Goal: Information Seeking & Learning: Check status

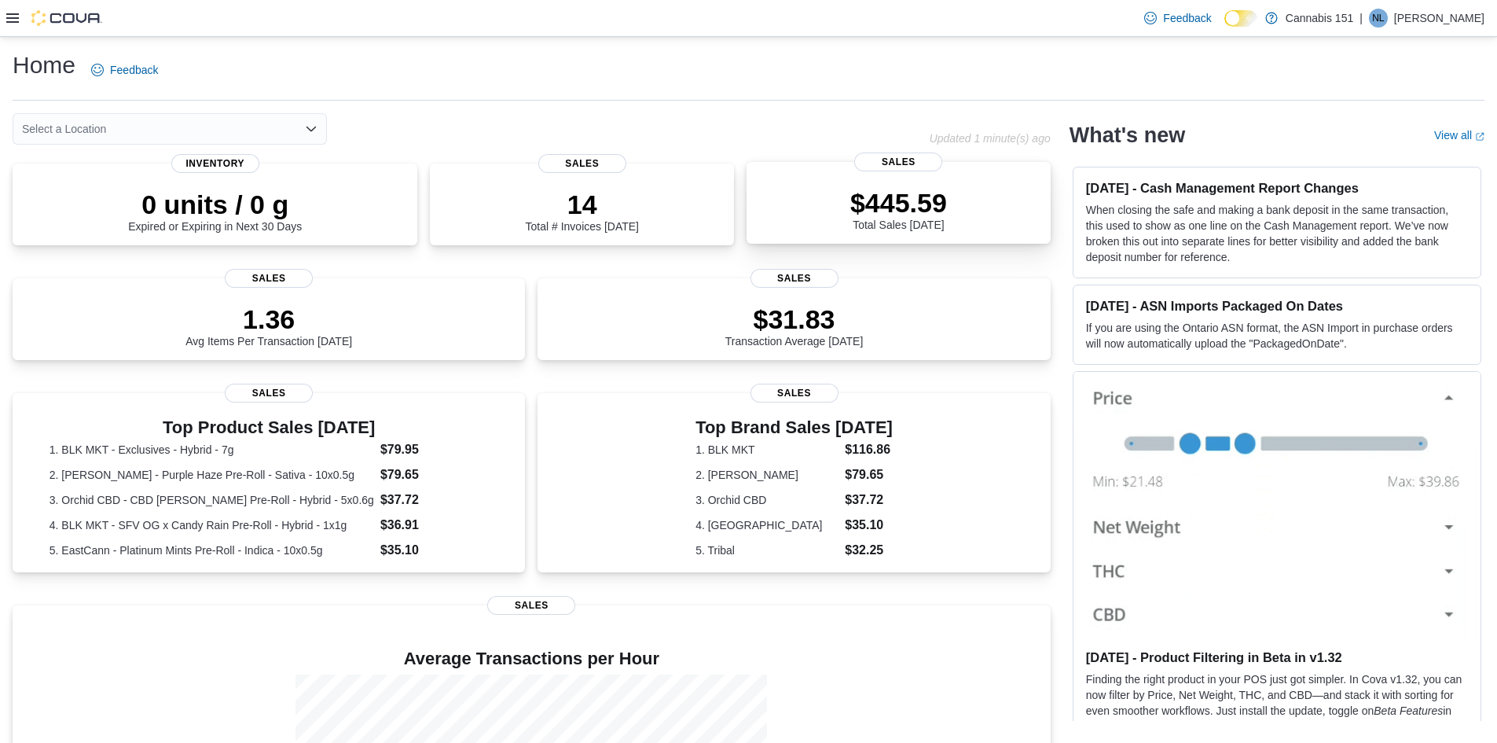
click at [943, 184] on div "$445.59 Total Sales Today" at bounding box center [898, 206] width 279 height 50
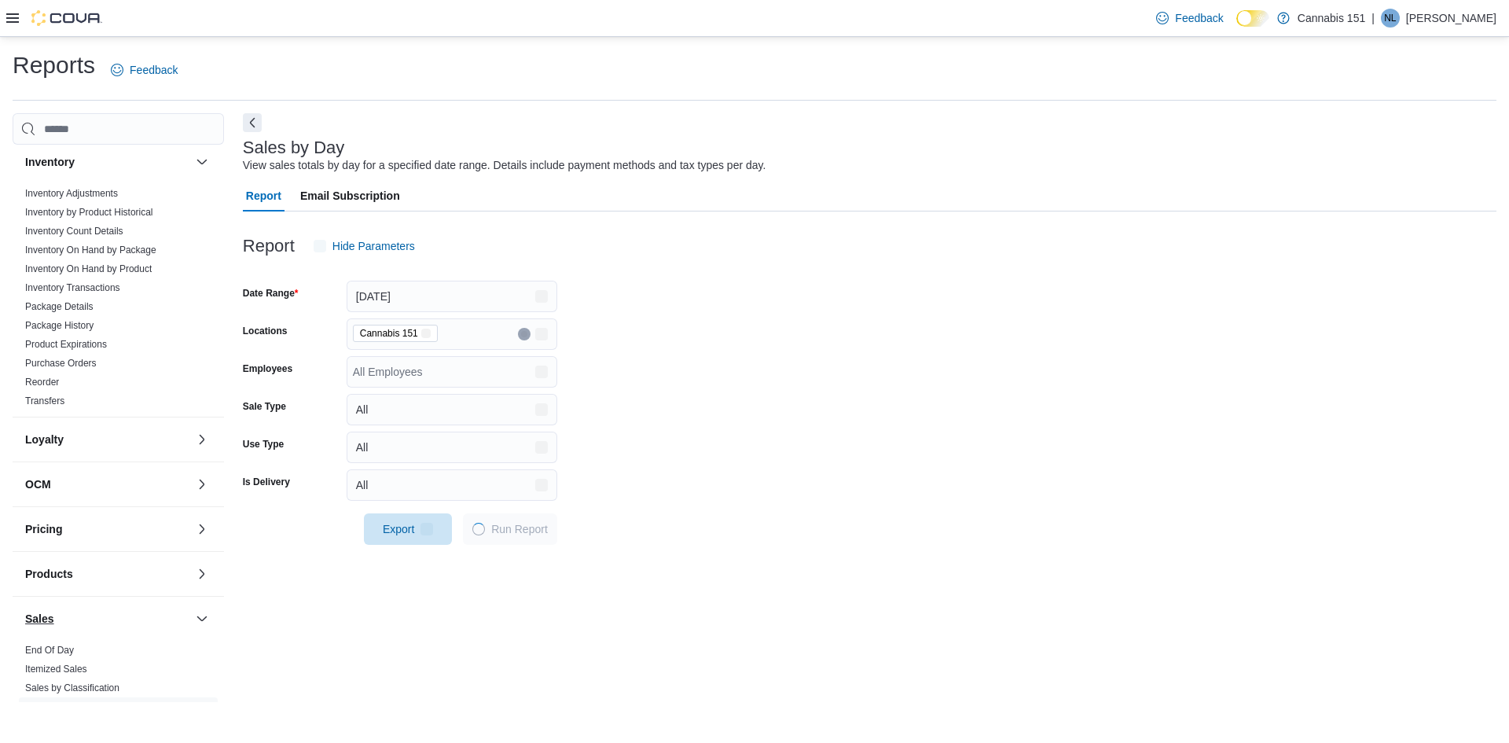
scroll to position [314, 0]
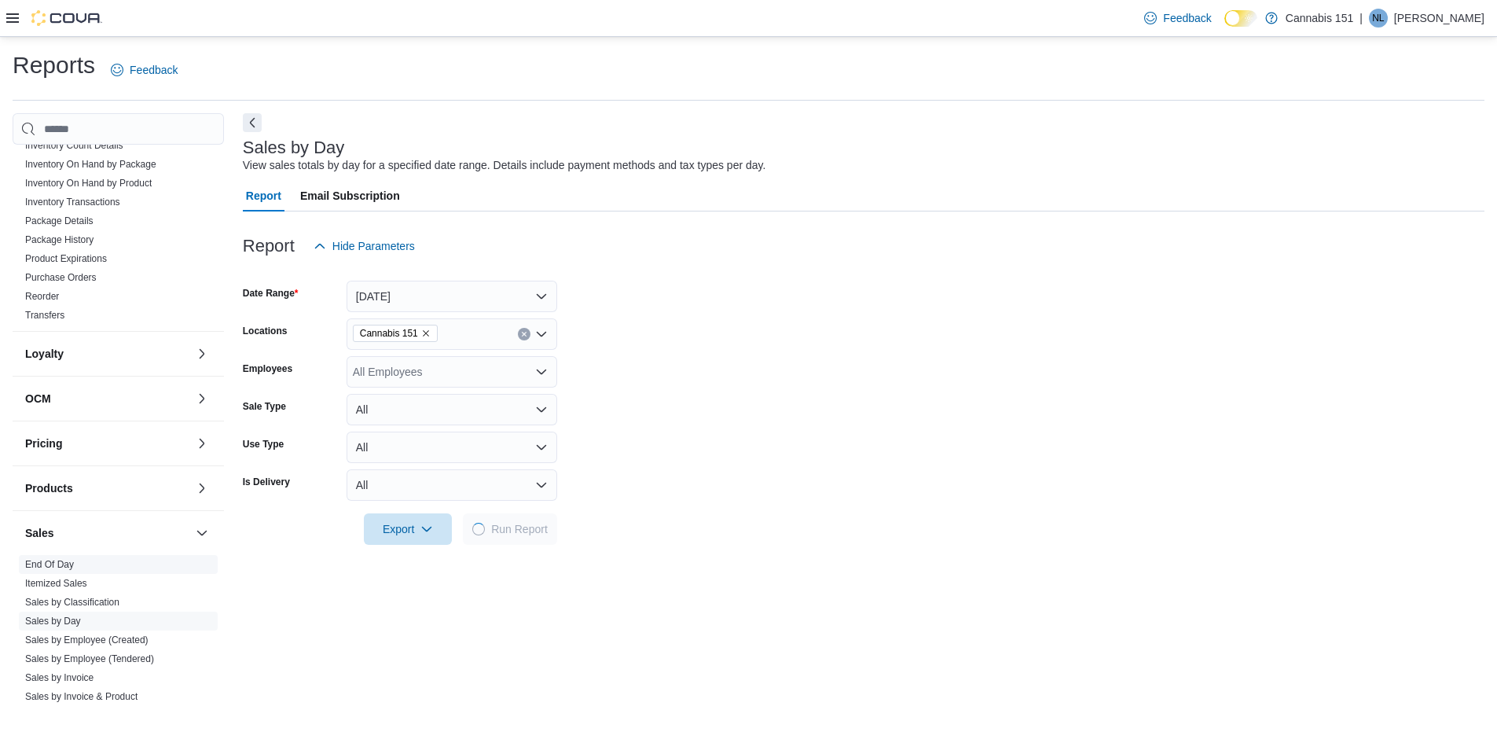
click at [62, 563] on link "End Of Day" at bounding box center [49, 564] width 49 height 11
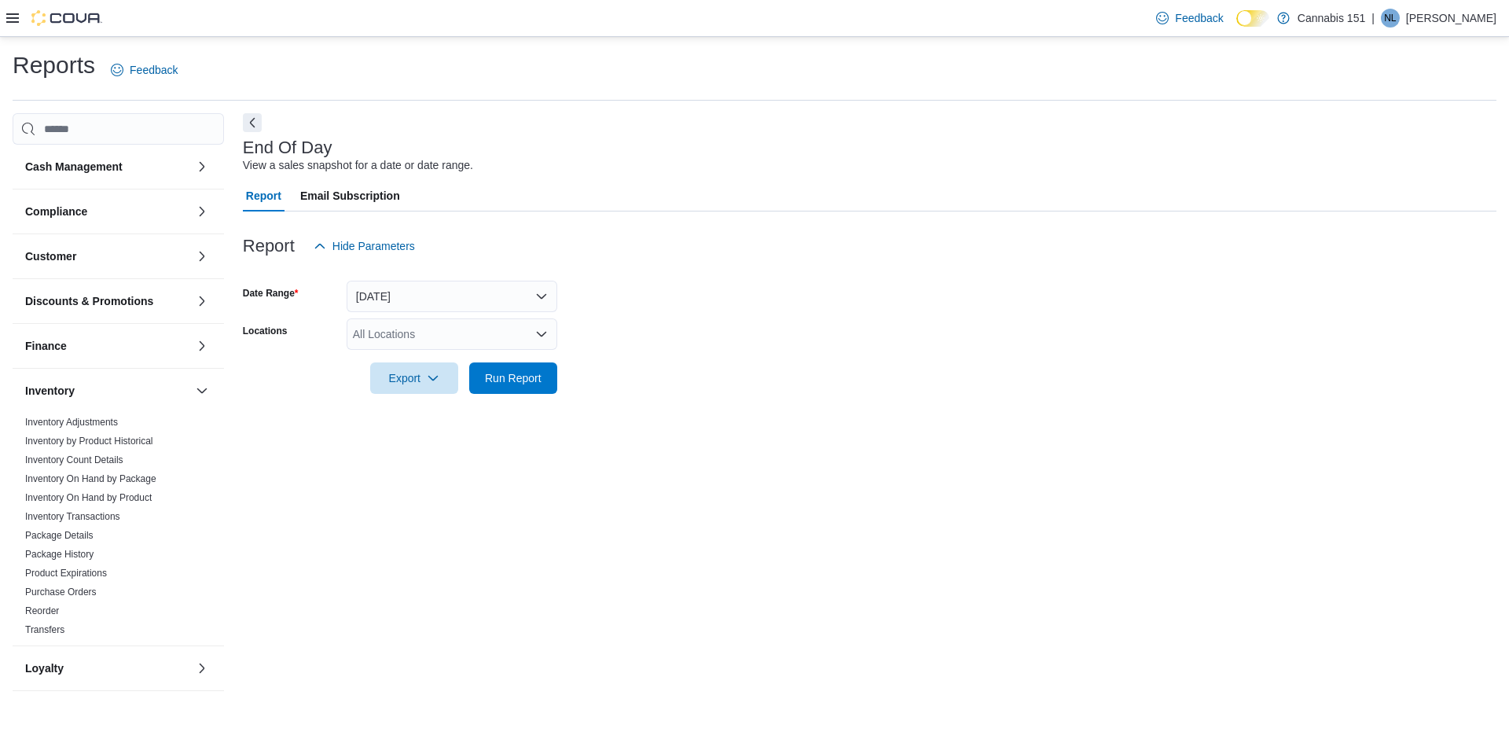
click at [65, 18] on img at bounding box center [66, 18] width 71 height 16
click at [16, 17] on icon at bounding box center [12, 18] width 13 height 13
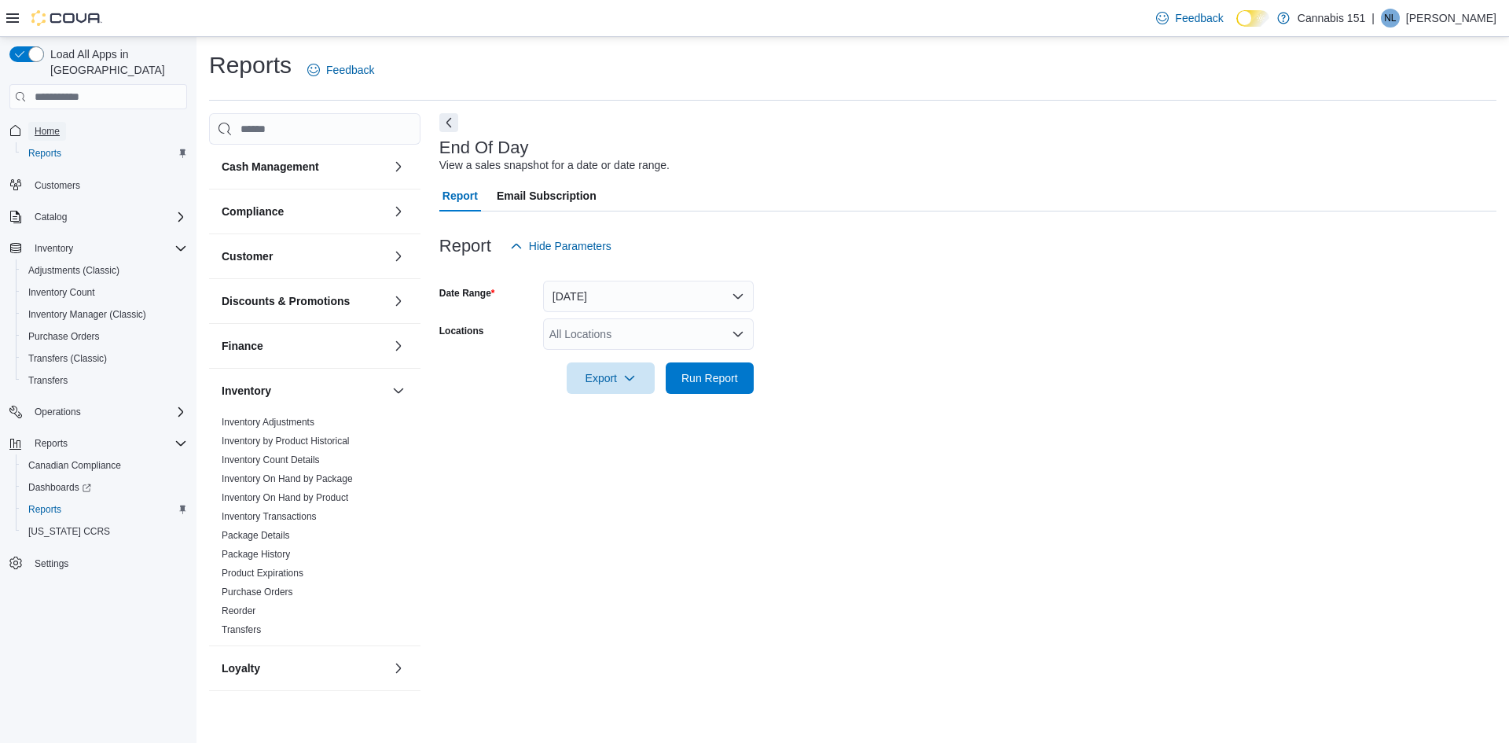
click at [52, 125] on span "Home" at bounding box center [47, 131] width 25 height 13
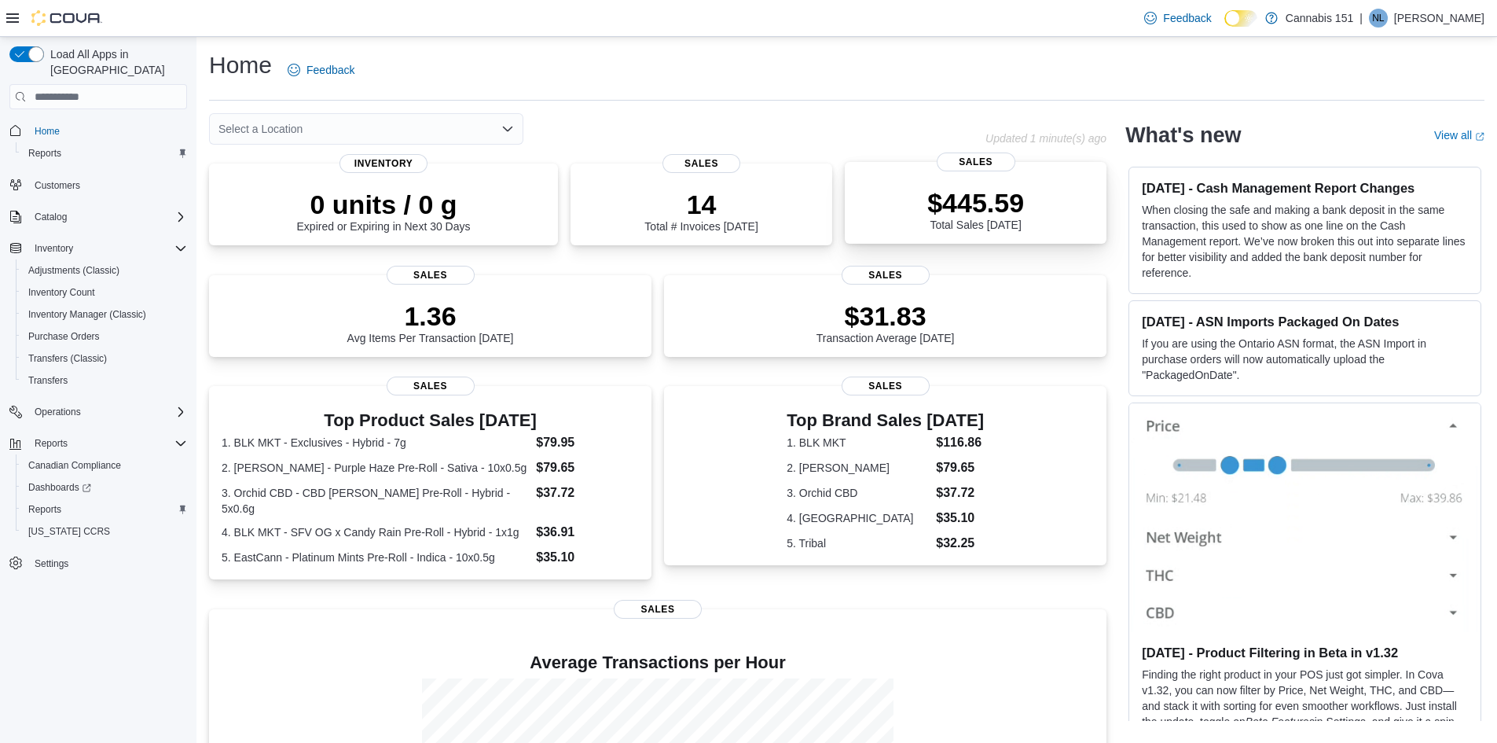
click at [987, 224] on div "$445.59 Total Sales Today" at bounding box center [975, 209] width 97 height 44
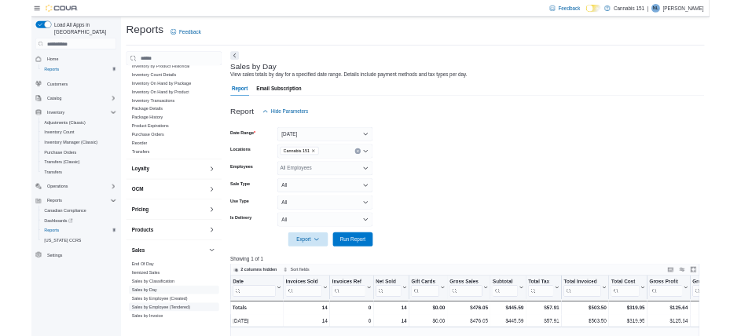
scroll to position [393, 0]
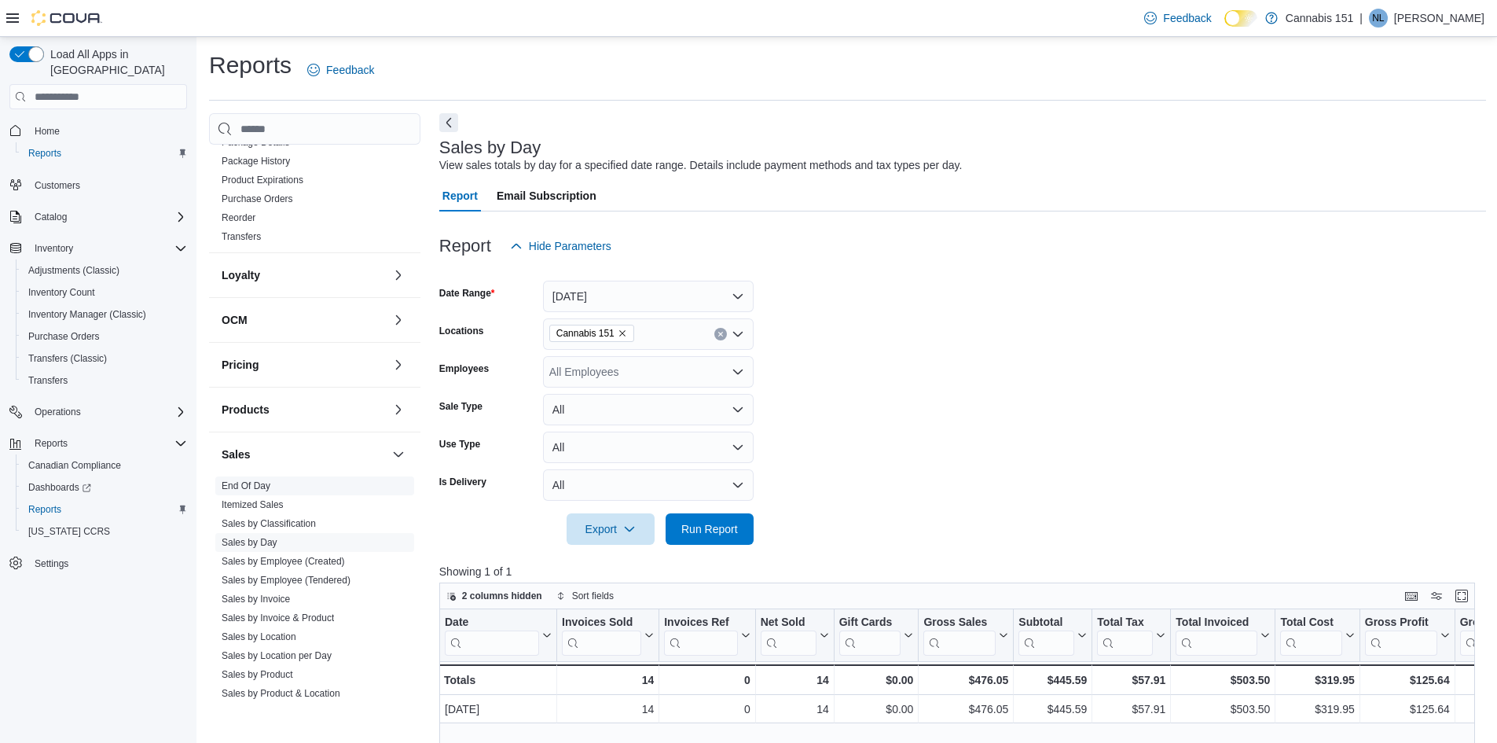
click at [251, 480] on link "End Of Day" at bounding box center [246, 485] width 49 height 11
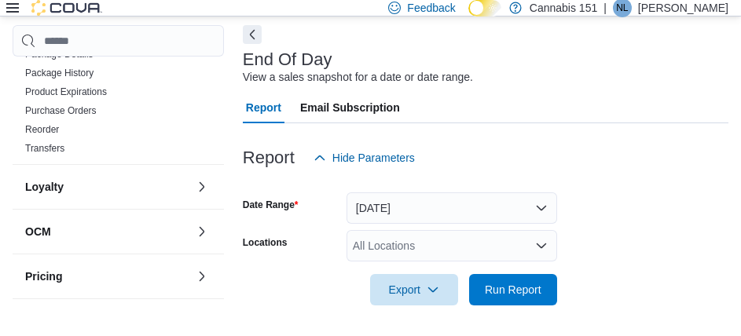
scroll to position [68, 0]
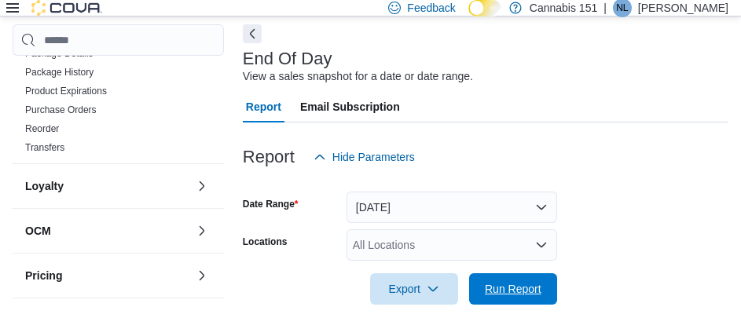
click at [528, 283] on span "Run Report" at bounding box center [513, 289] width 57 height 16
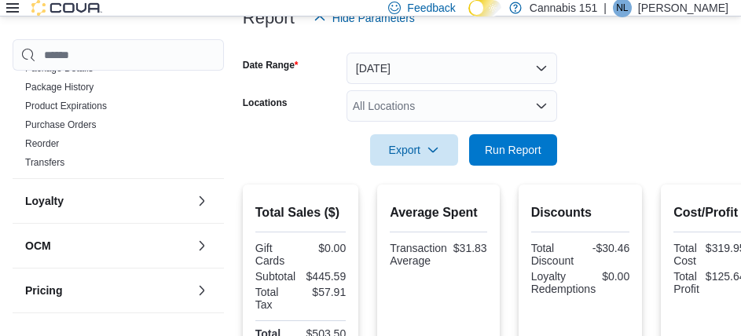
scroll to position [226, 0]
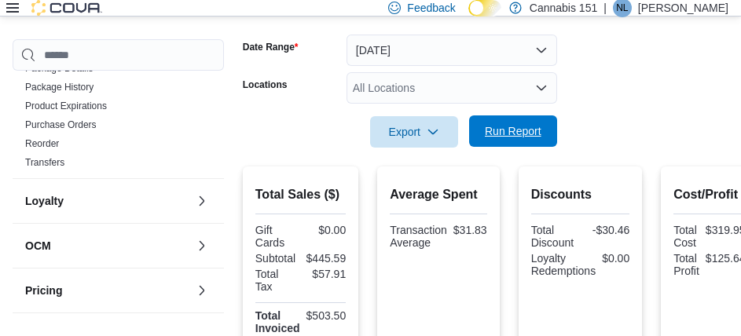
click at [537, 118] on span "Run Report" at bounding box center [513, 131] width 69 height 31
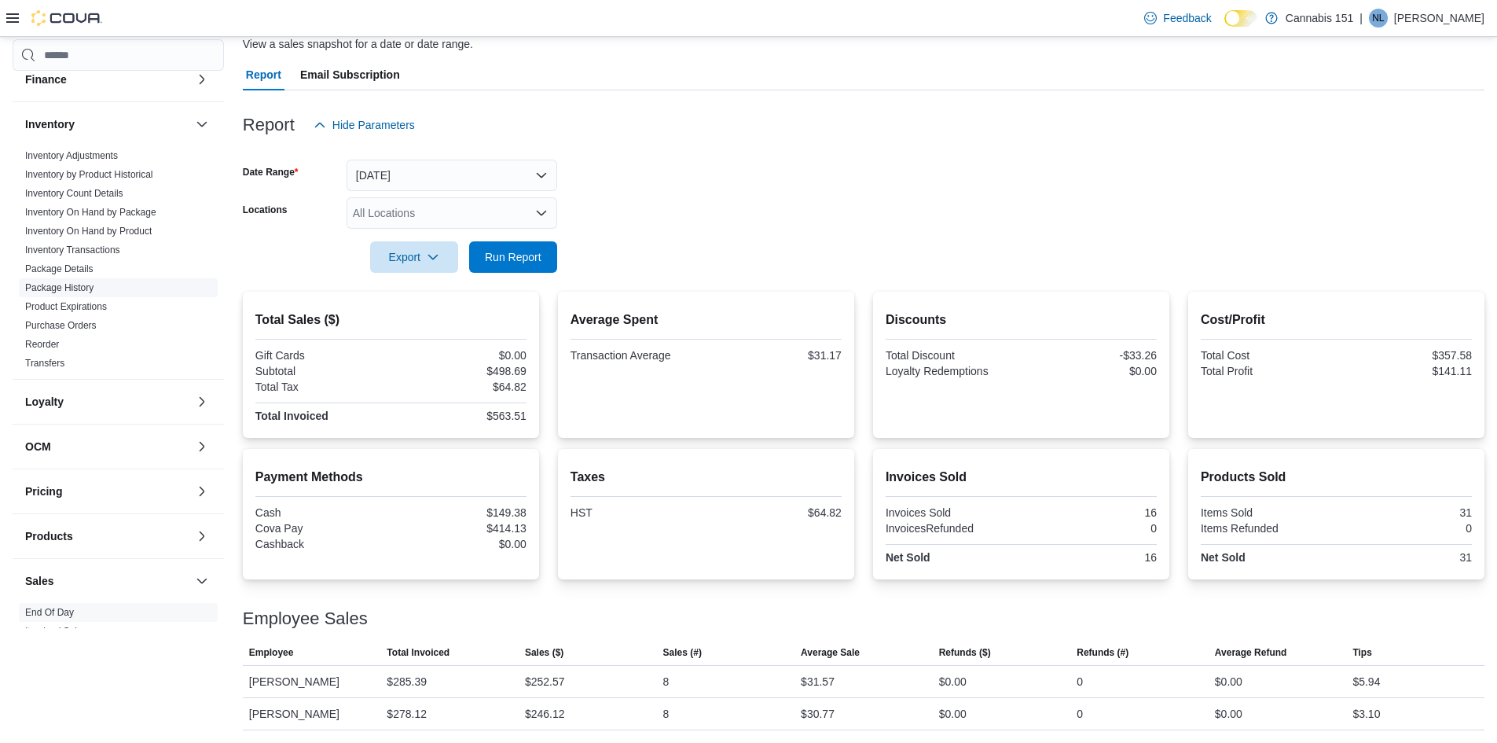
scroll to position [79, 0]
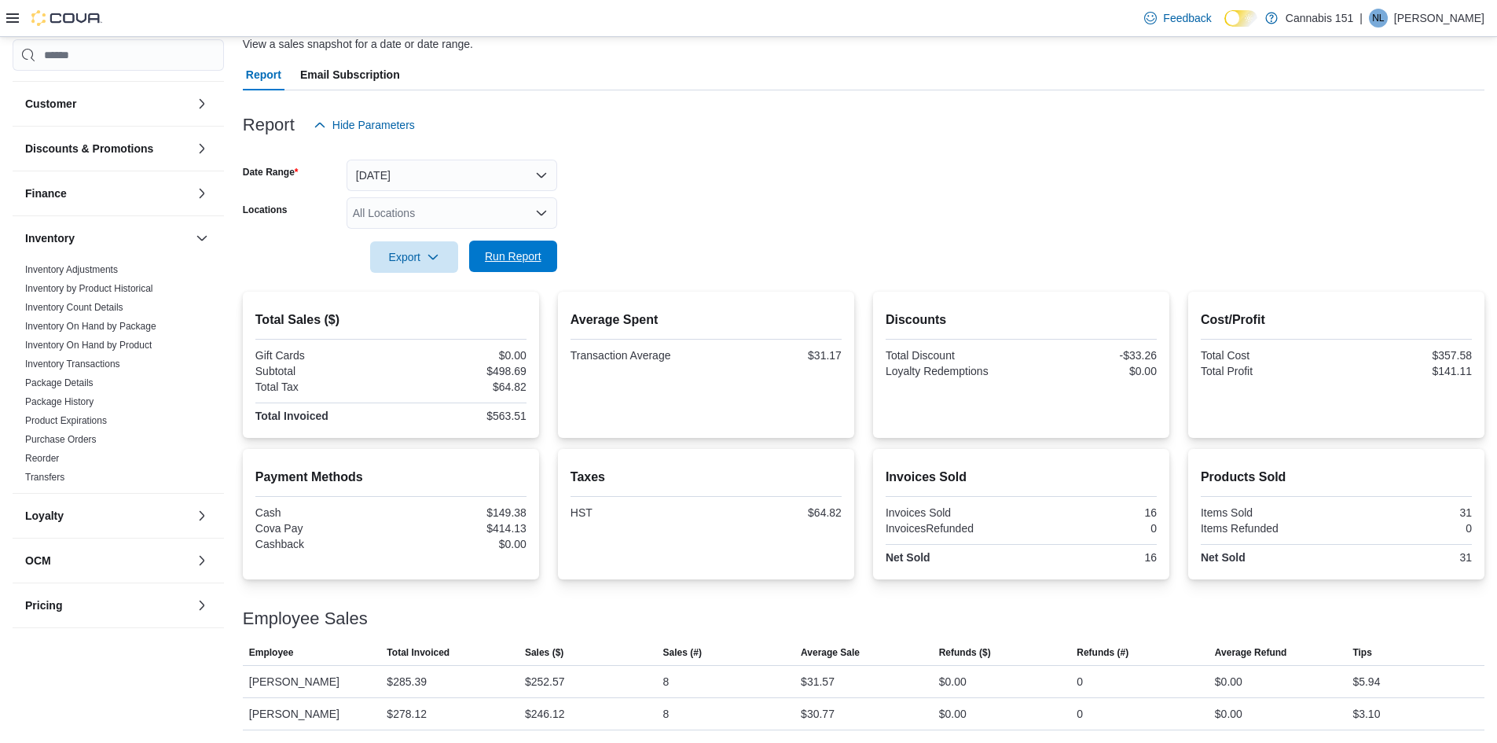
click at [517, 265] on span "Run Report" at bounding box center [513, 255] width 69 height 31
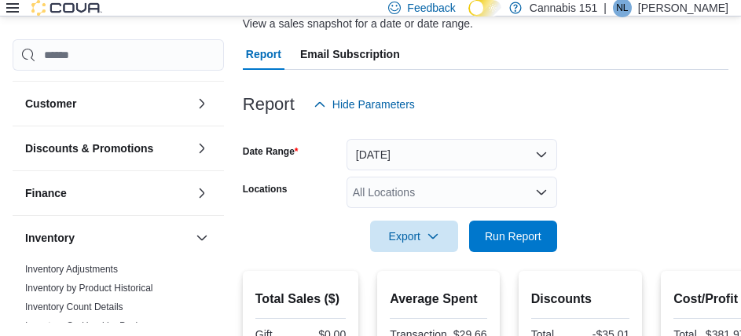
click at [615, 112] on div "Report Hide Parameters" at bounding box center [486, 104] width 486 height 31
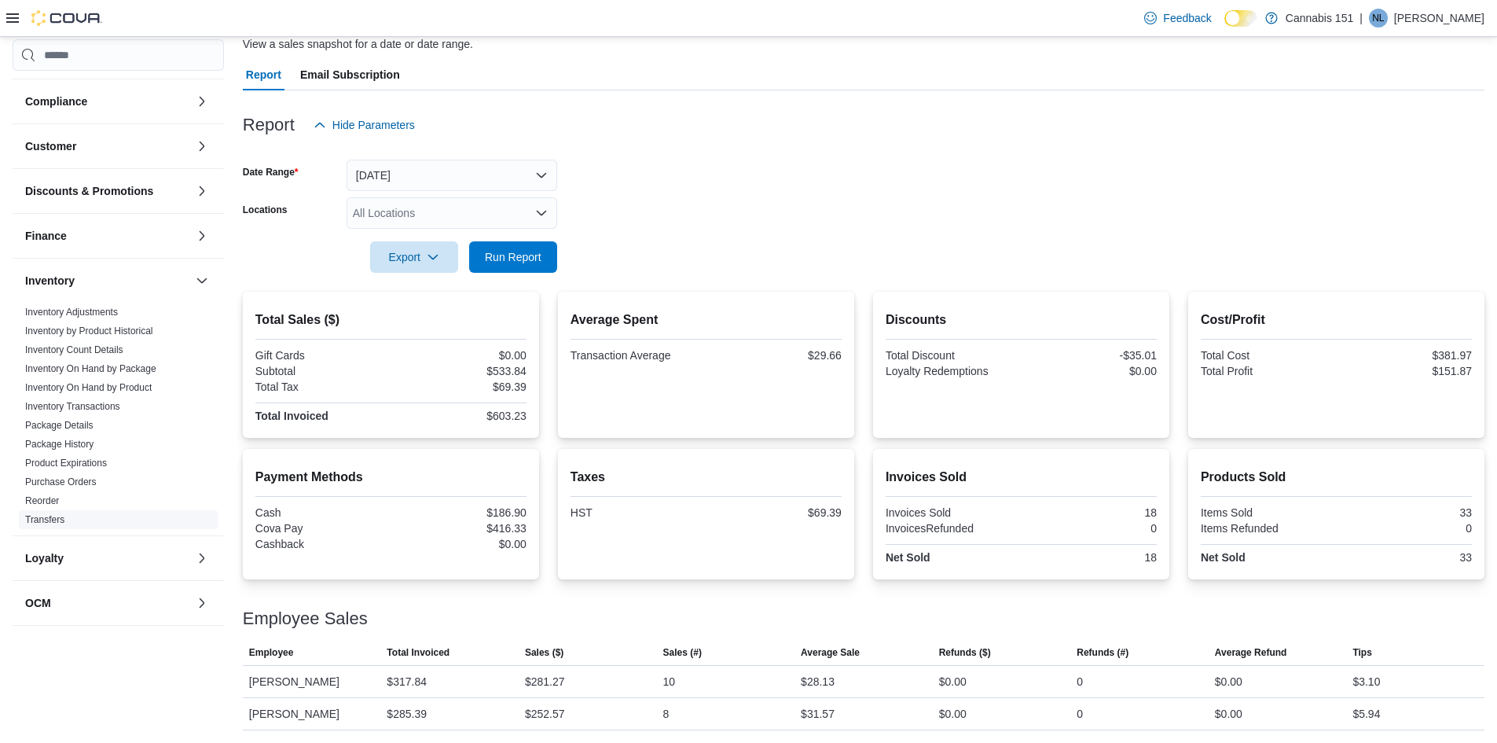
scroll to position [0, 0]
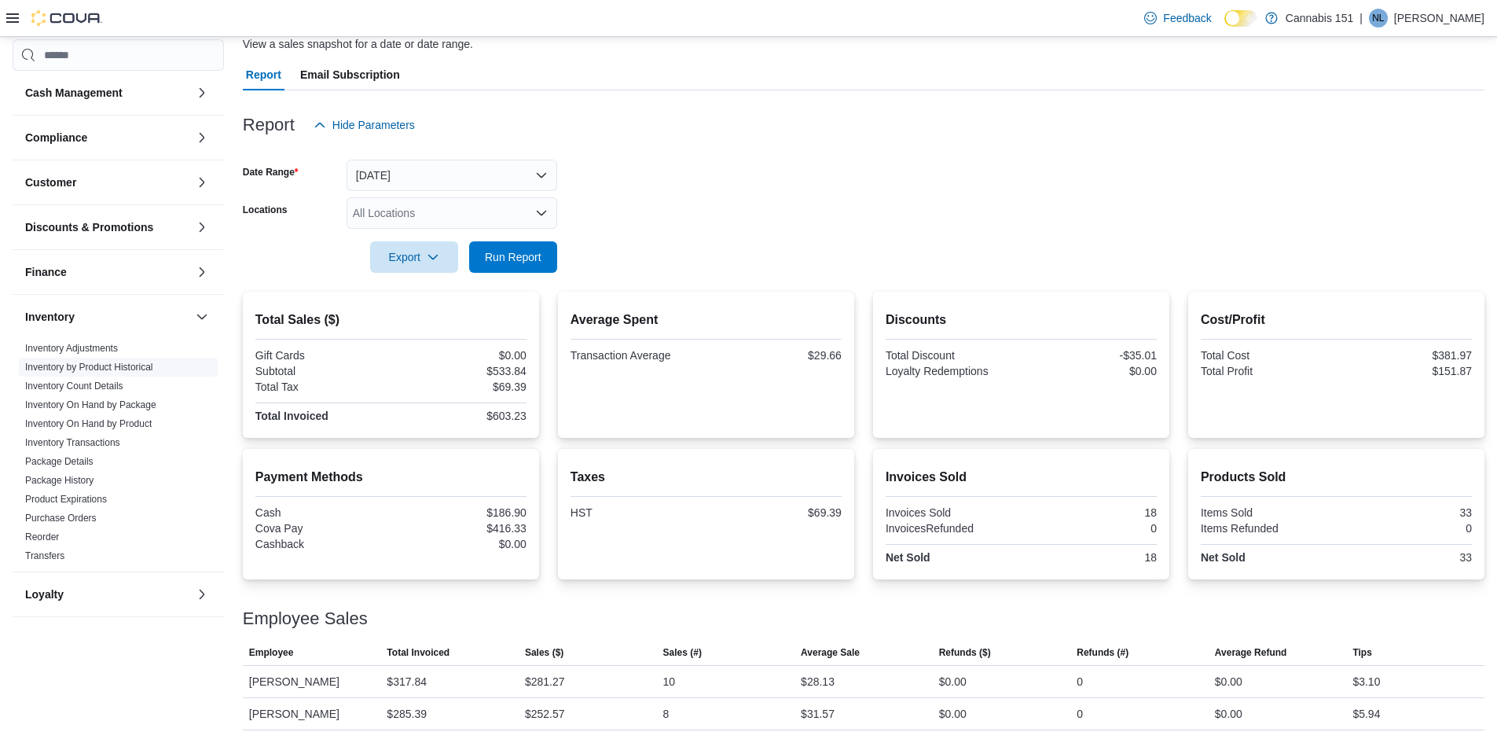
click at [125, 366] on link "Inventory by Product Historical" at bounding box center [89, 366] width 128 height 11
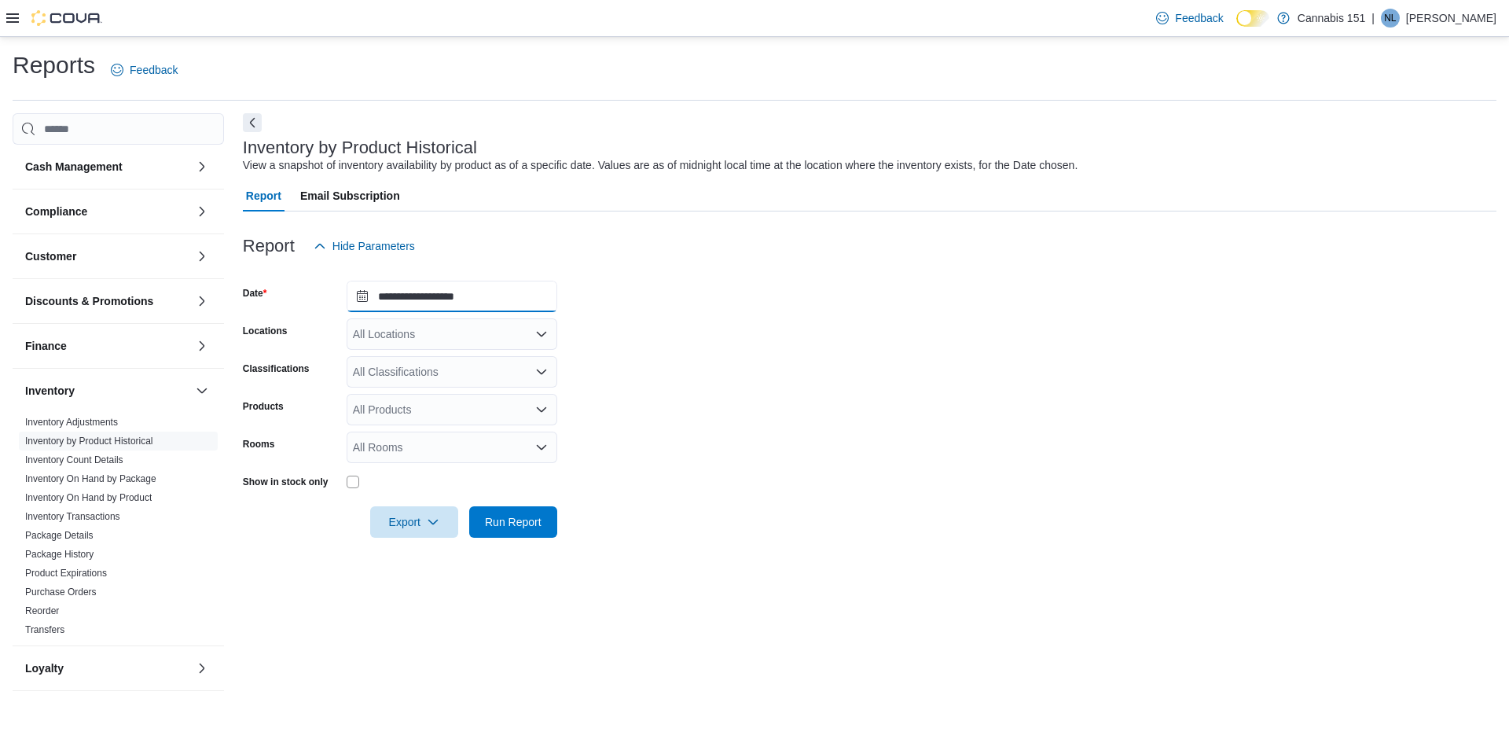
click at [486, 305] on input "**********" at bounding box center [452, 296] width 211 height 31
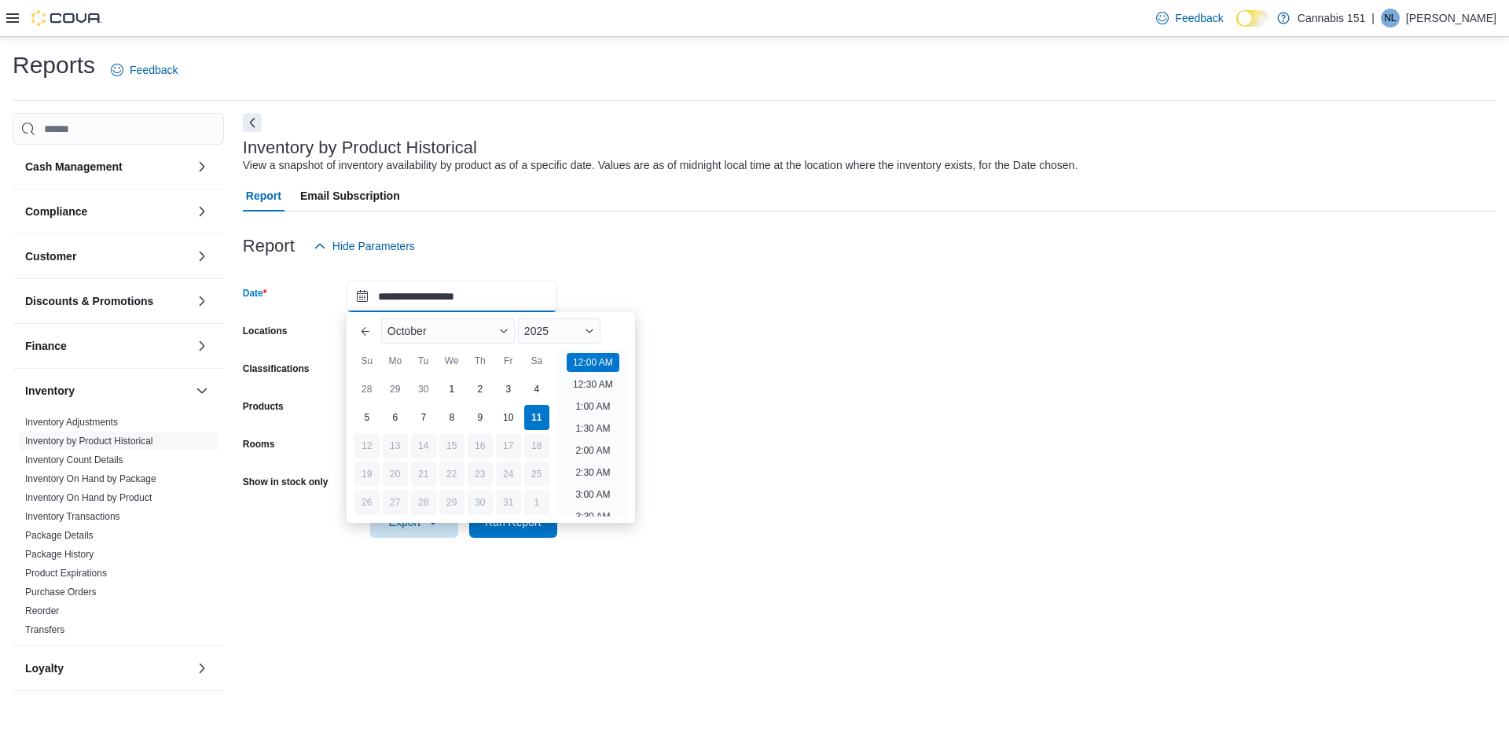
scroll to position [49, 0]
click at [666, 307] on form "**********" at bounding box center [869, 400] width 1253 height 276
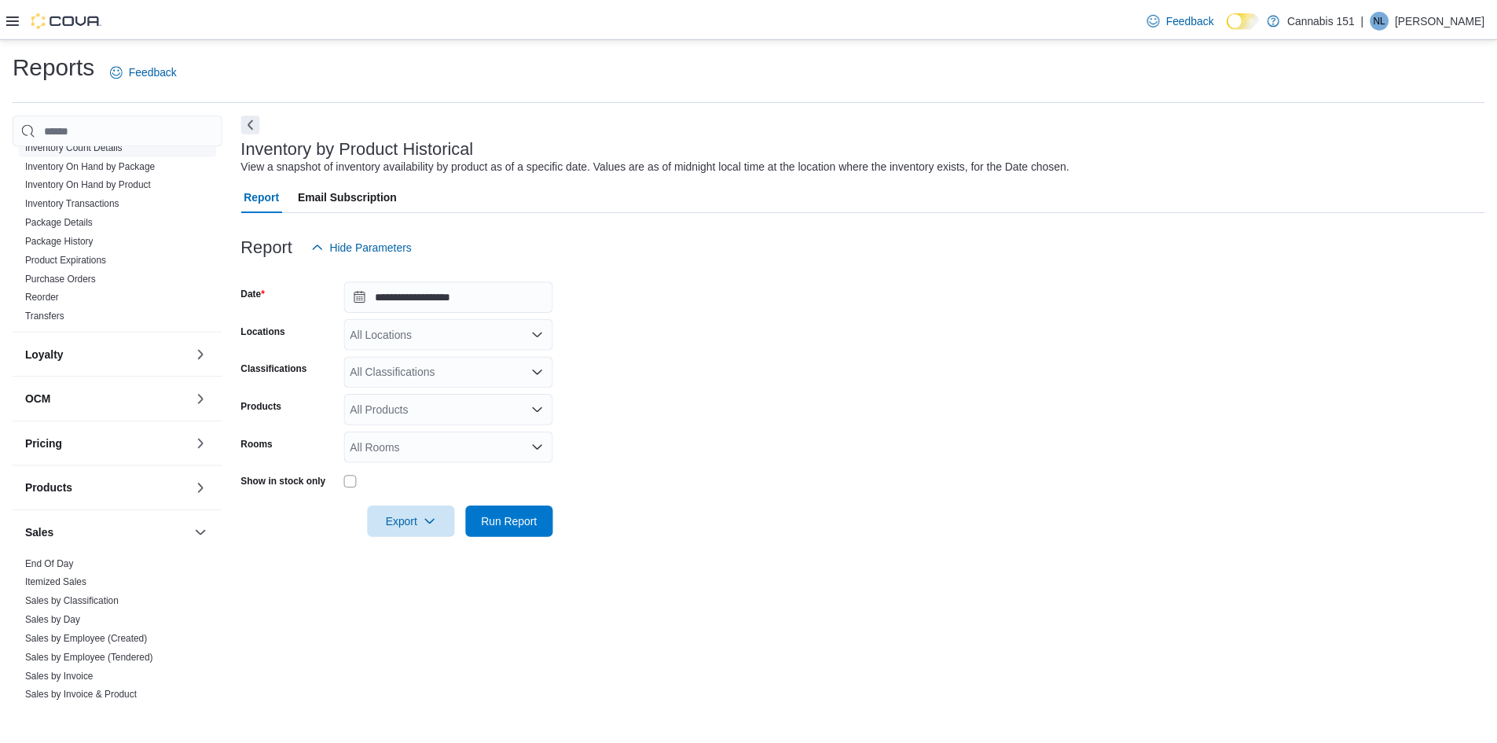
scroll to position [393, 0]
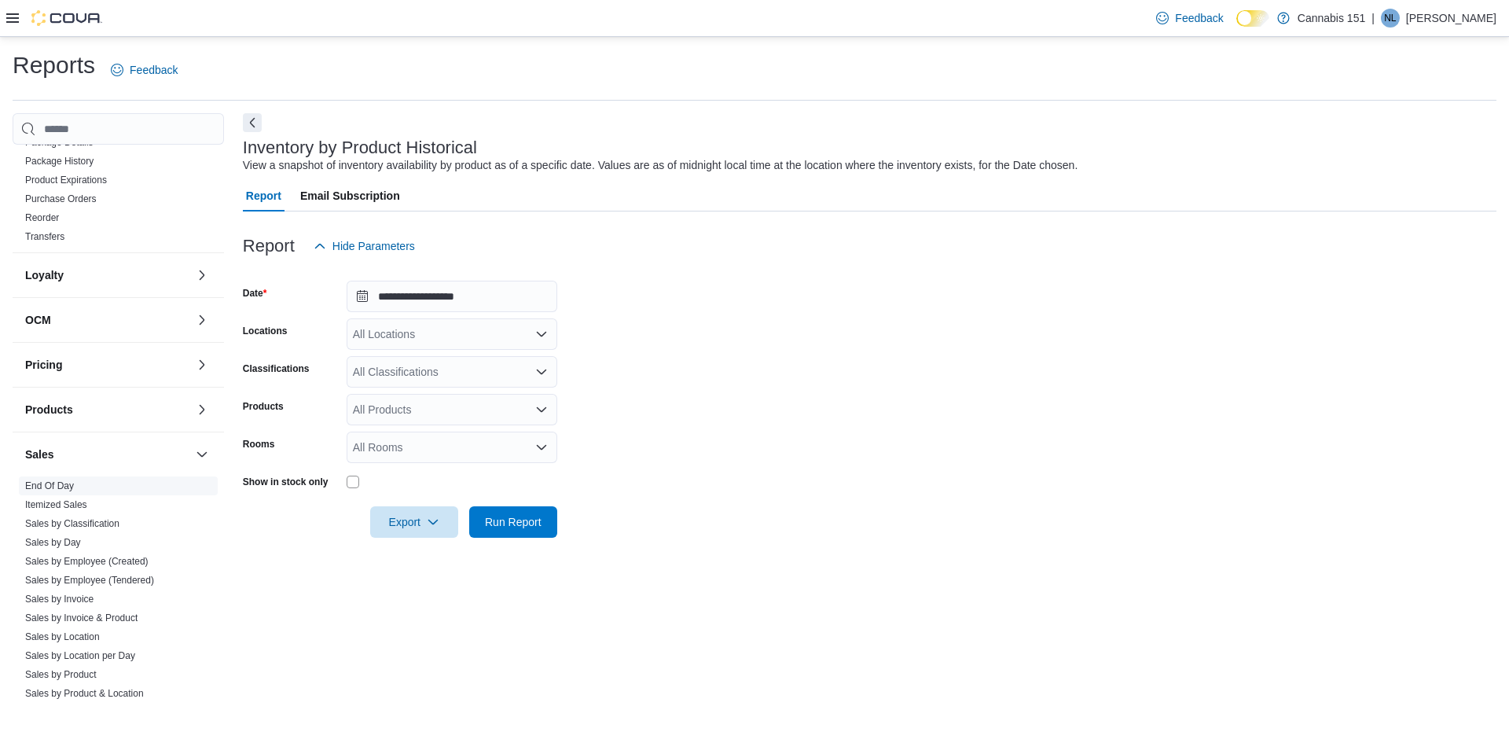
click at [52, 486] on link "End Of Day" at bounding box center [49, 485] width 49 height 11
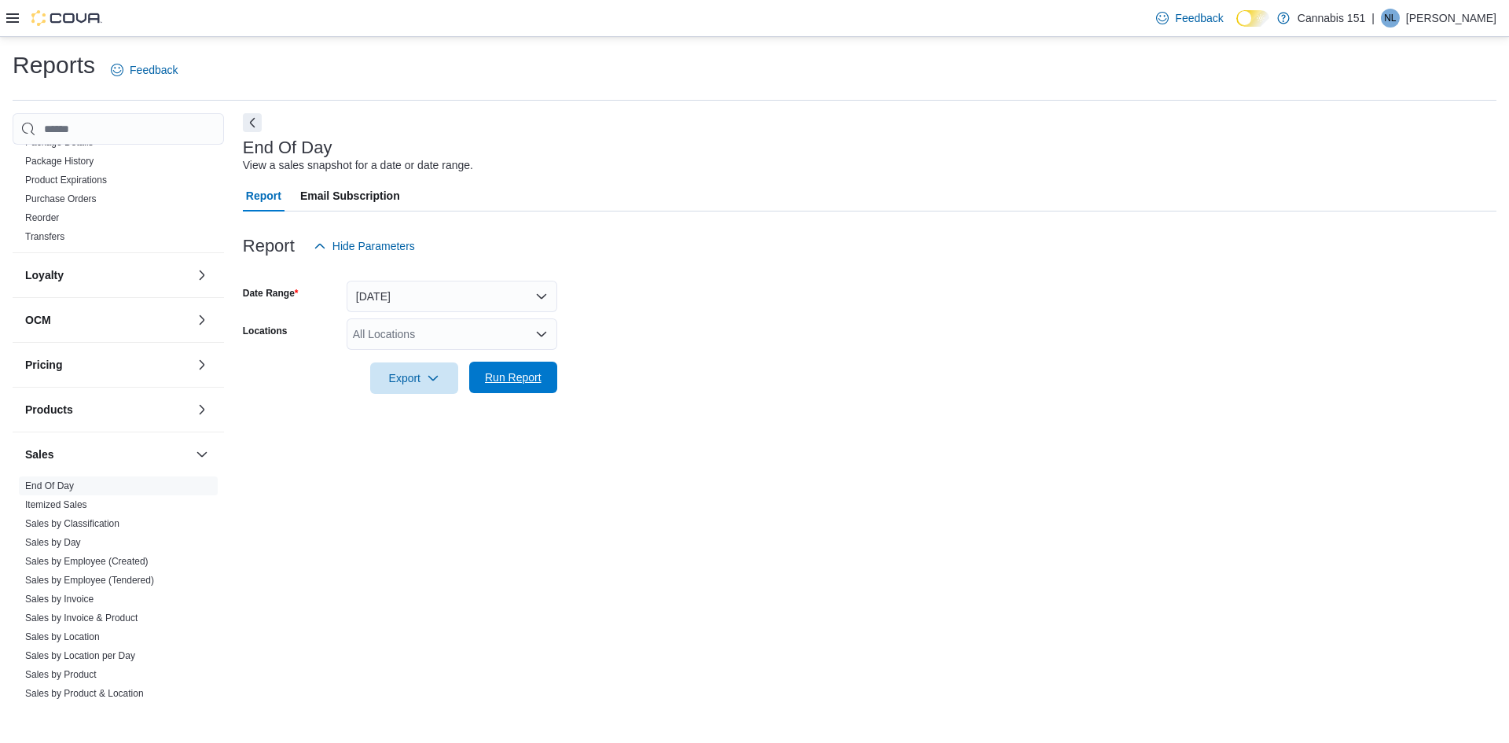
click at [487, 375] on span "Run Report" at bounding box center [513, 377] width 57 height 16
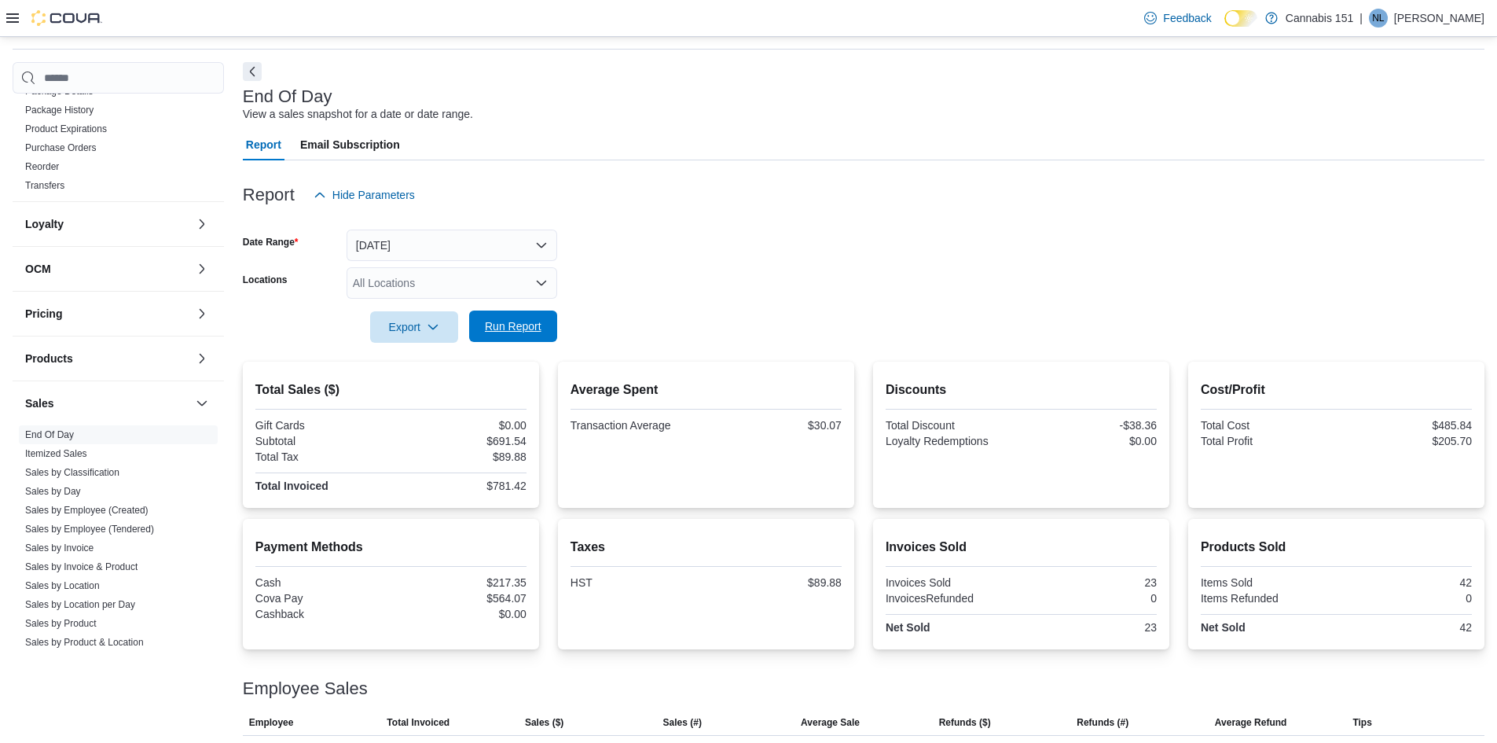
scroll to position [79, 0]
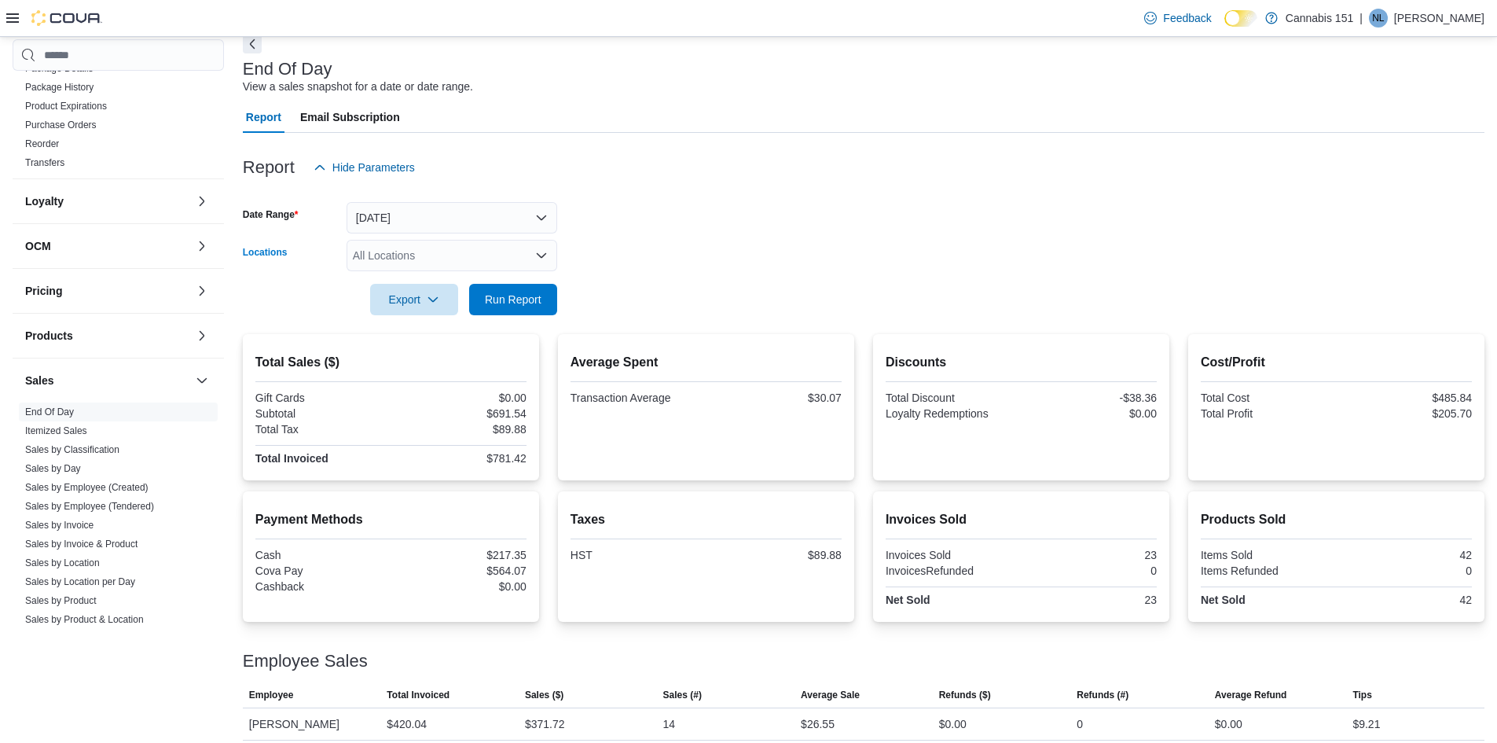
click at [508, 240] on div "All Locations" at bounding box center [452, 255] width 211 height 31
click at [518, 224] on button "[DATE]" at bounding box center [452, 217] width 211 height 31
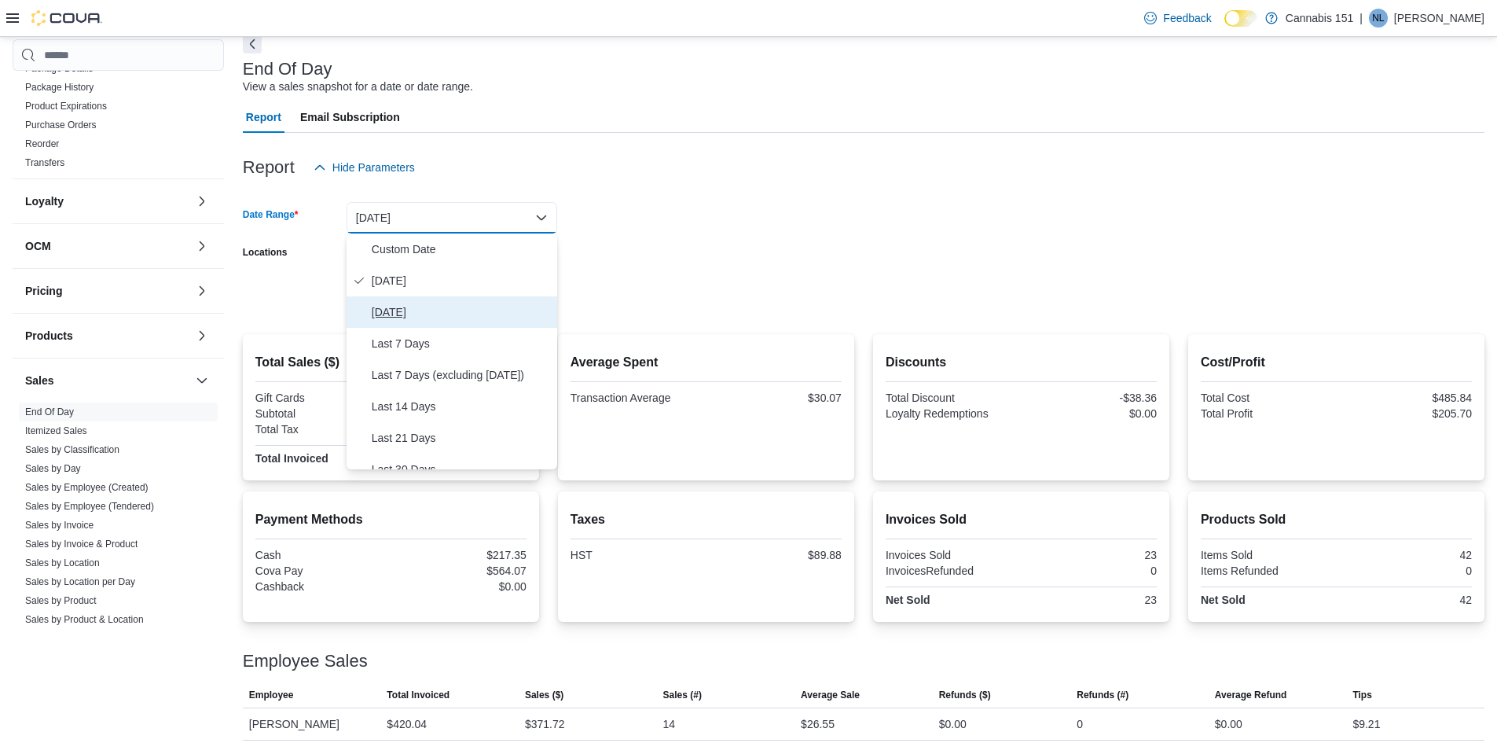
click at [411, 315] on span "[DATE]" at bounding box center [461, 312] width 179 height 19
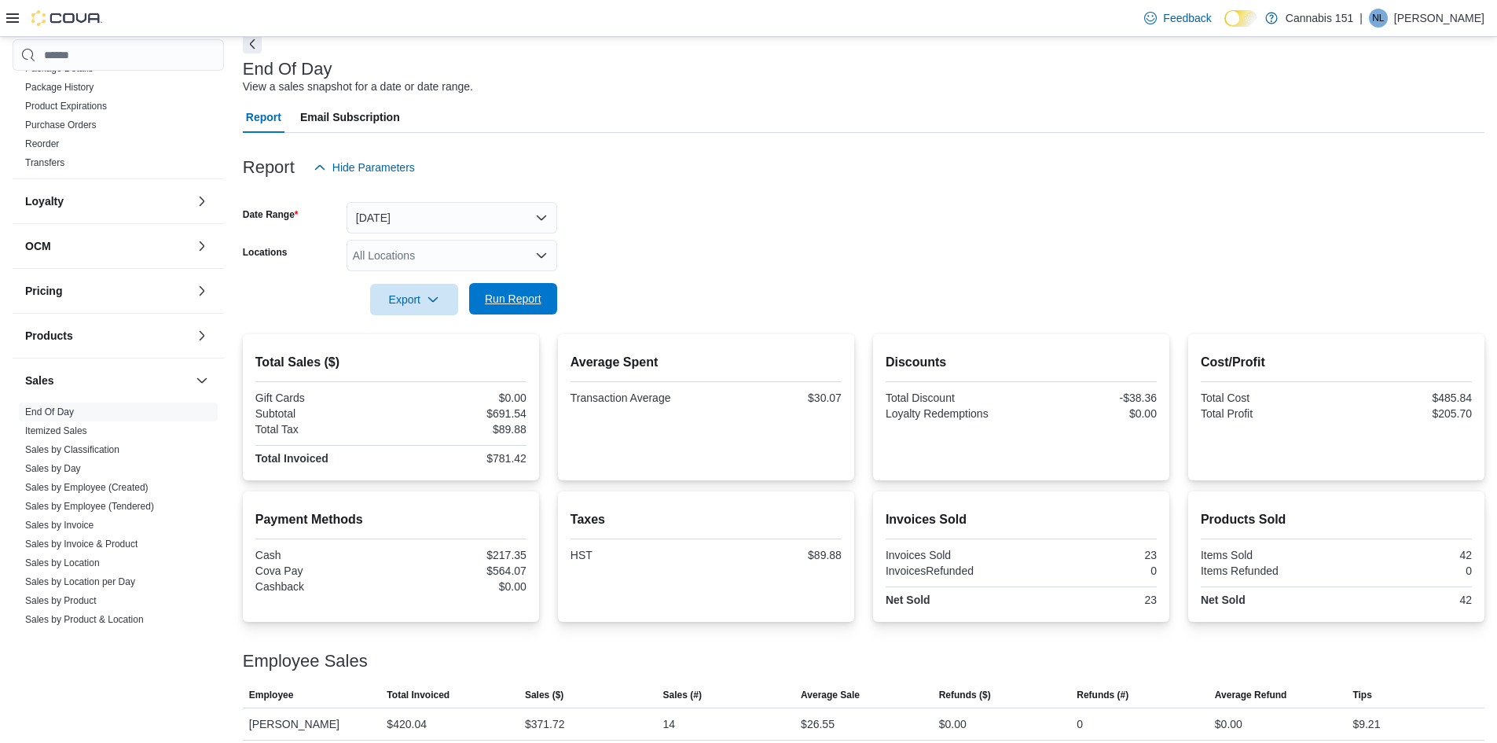
click at [530, 293] on span "Run Report" at bounding box center [513, 299] width 57 height 16
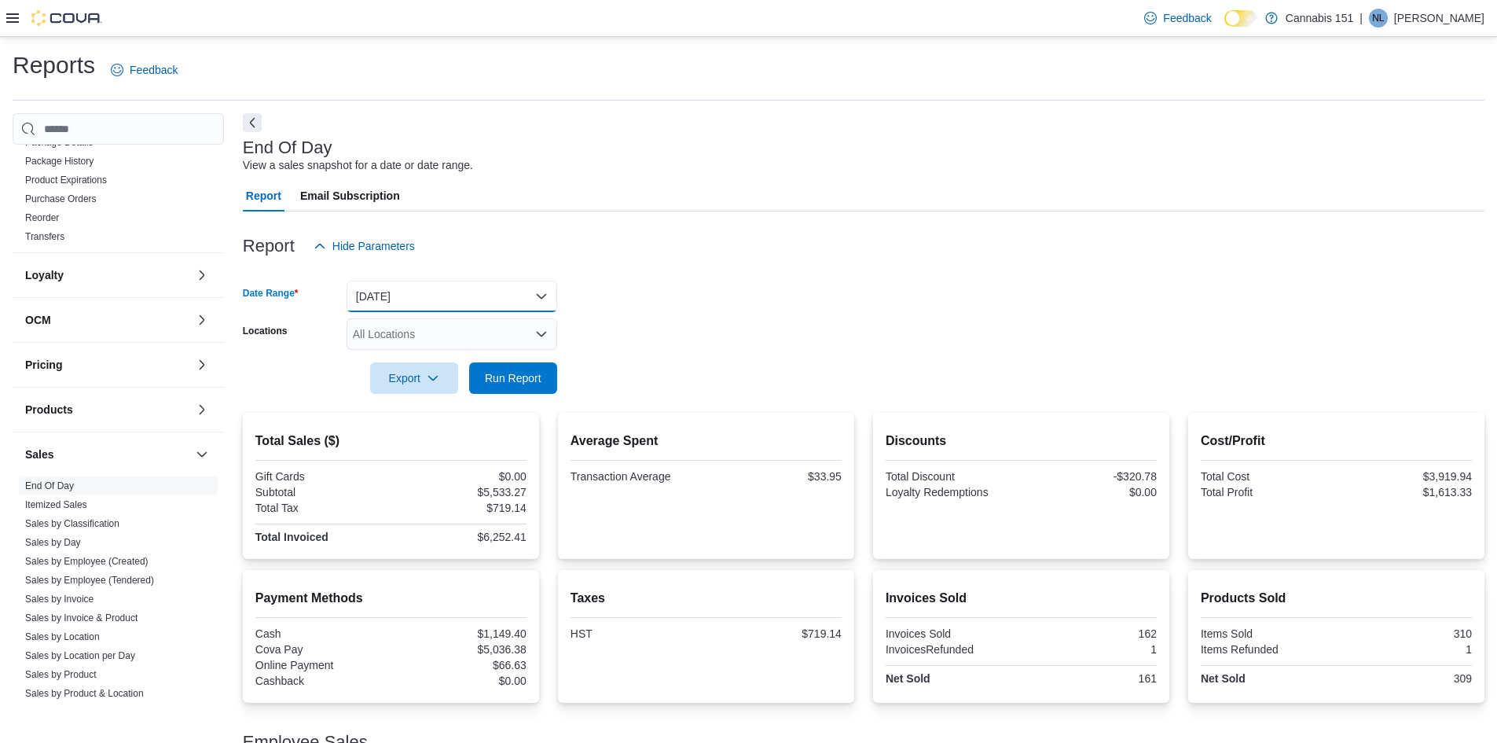
click at [414, 299] on button "[DATE]" at bounding box center [452, 296] width 211 height 31
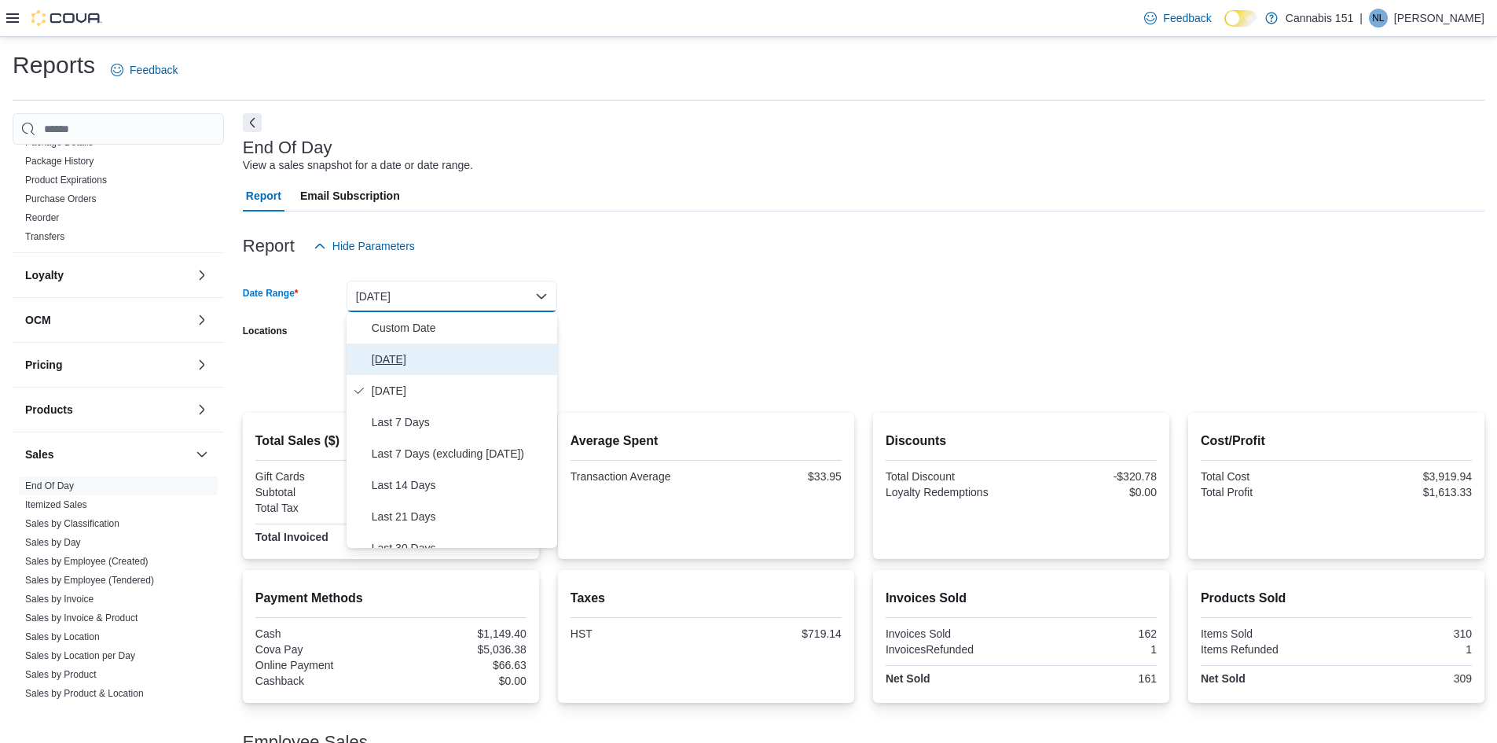
click at [411, 357] on span "[DATE]" at bounding box center [461, 359] width 179 height 19
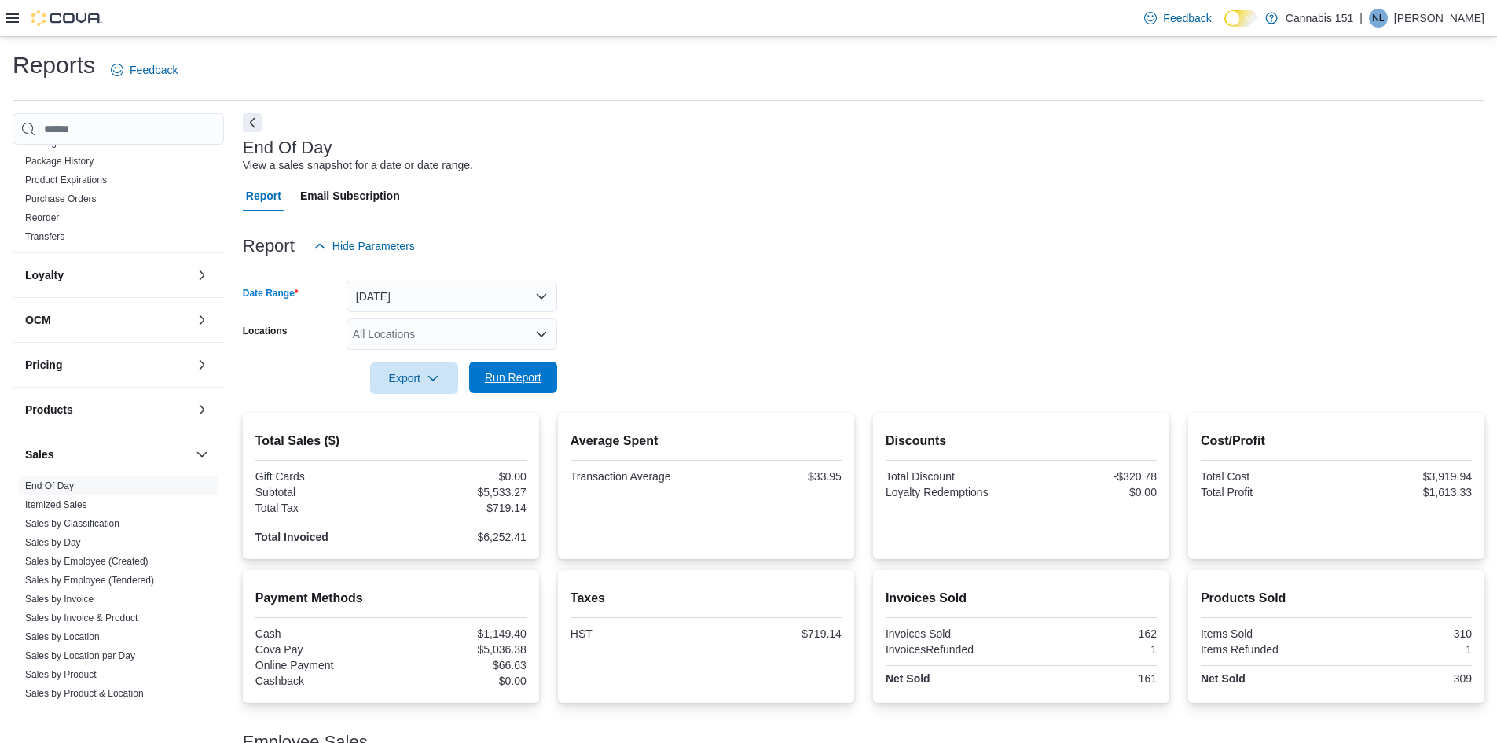
click at [523, 380] on span "Run Report" at bounding box center [513, 377] width 57 height 16
click at [518, 368] on span "Run Report" at bounding box center [513, 376] width 69 height 31
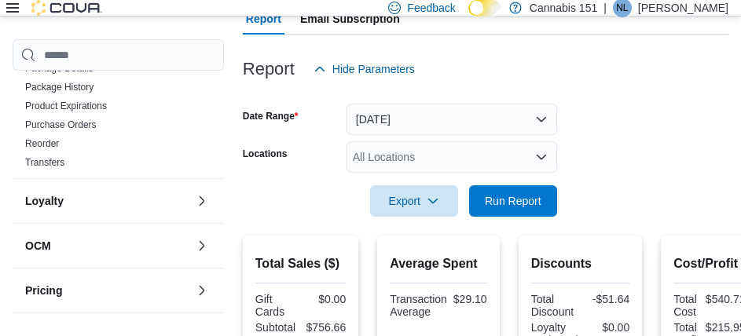
scroll to position [157, 0]
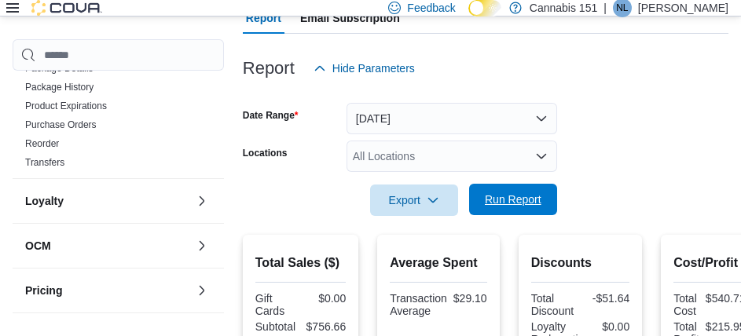
click at [504, 208] on span "Run Report" at bounding box center [513, 199] width 69 height 31
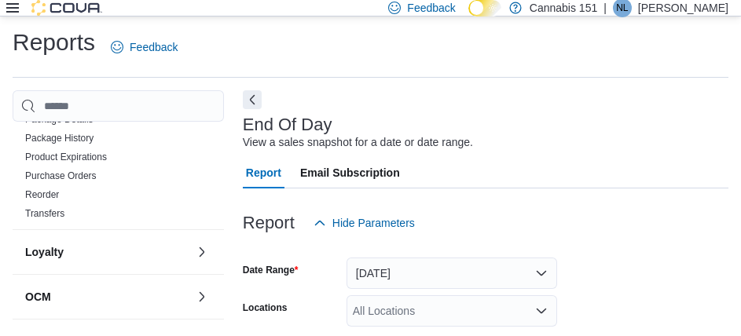
scroll to position [0, 0]
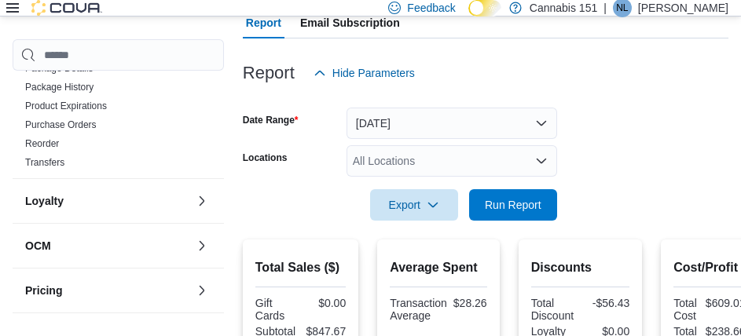
scroll to position [157, 0]
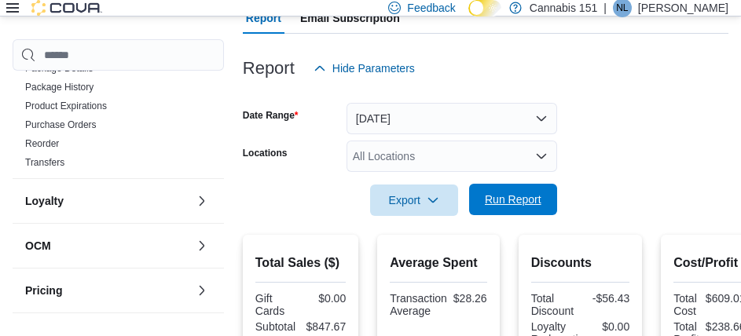
click at [526, 205] on span "Run Report" at bounding box center [513, 200] width 57 height 16
